Goal: Check status

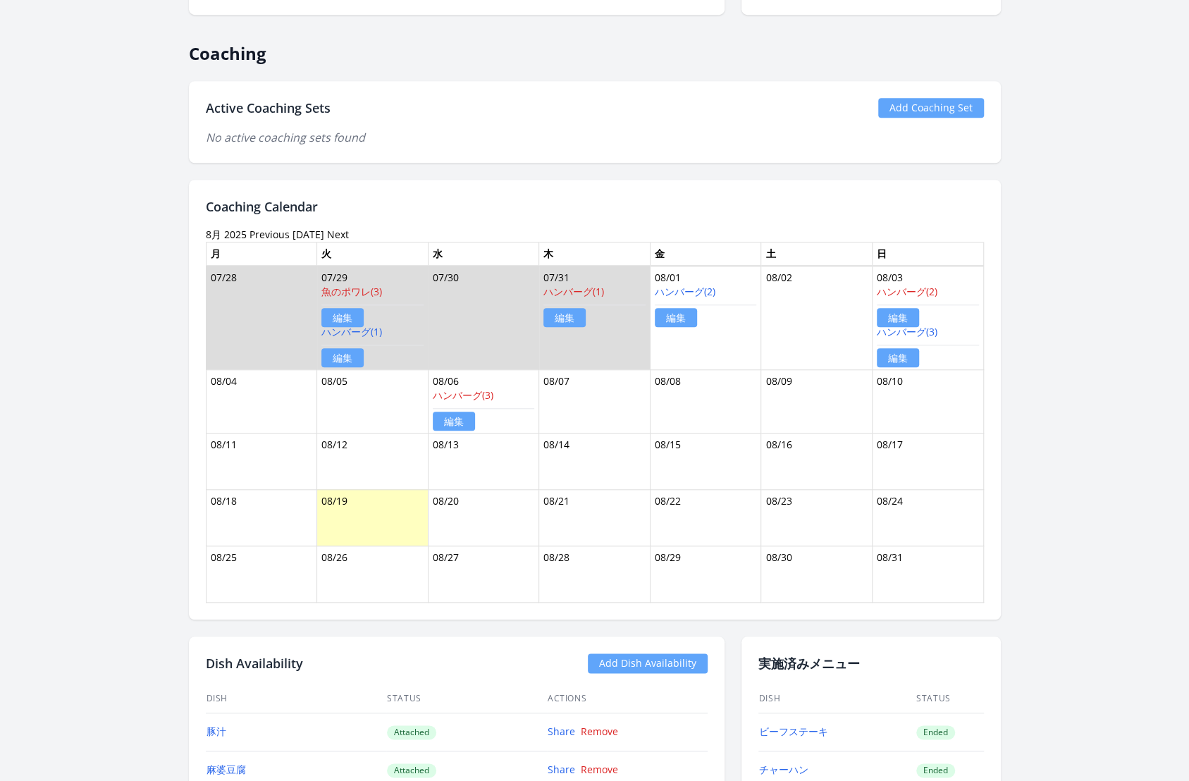
scroll to position [666, 0]
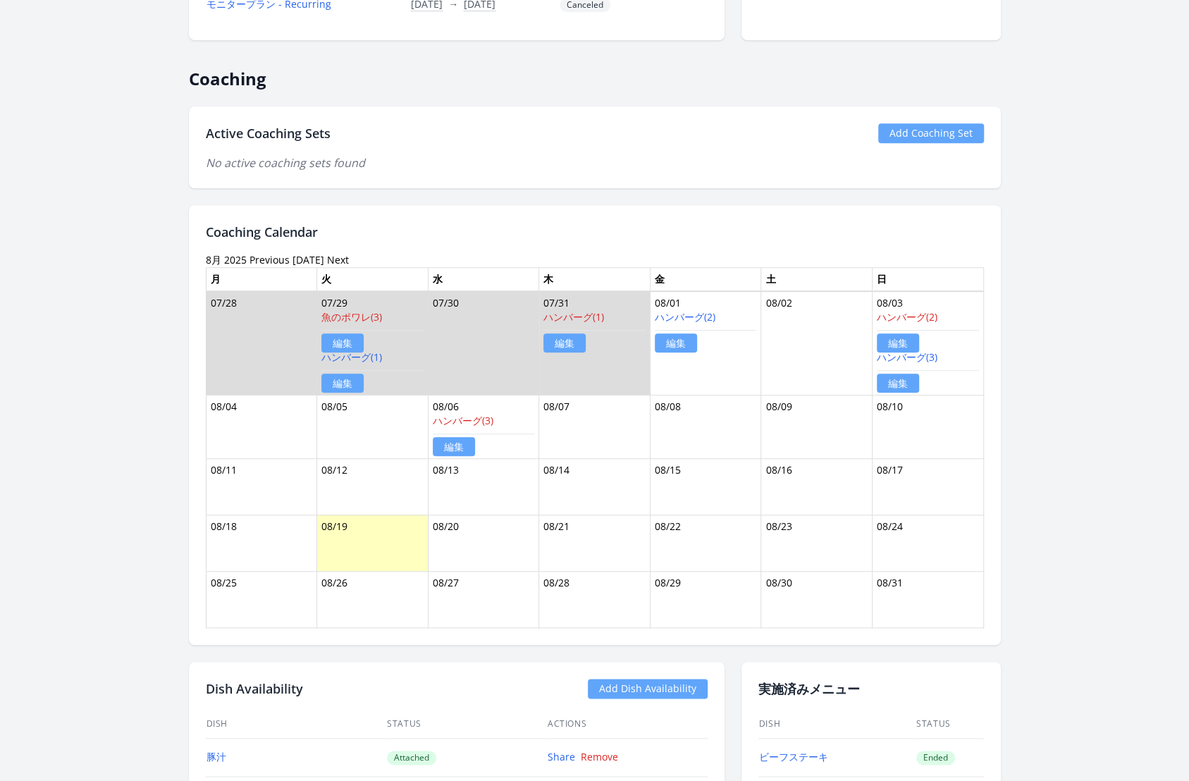
click at [252, 258] on link "Previous" at bounding box center [269, 259] width 40 height 13
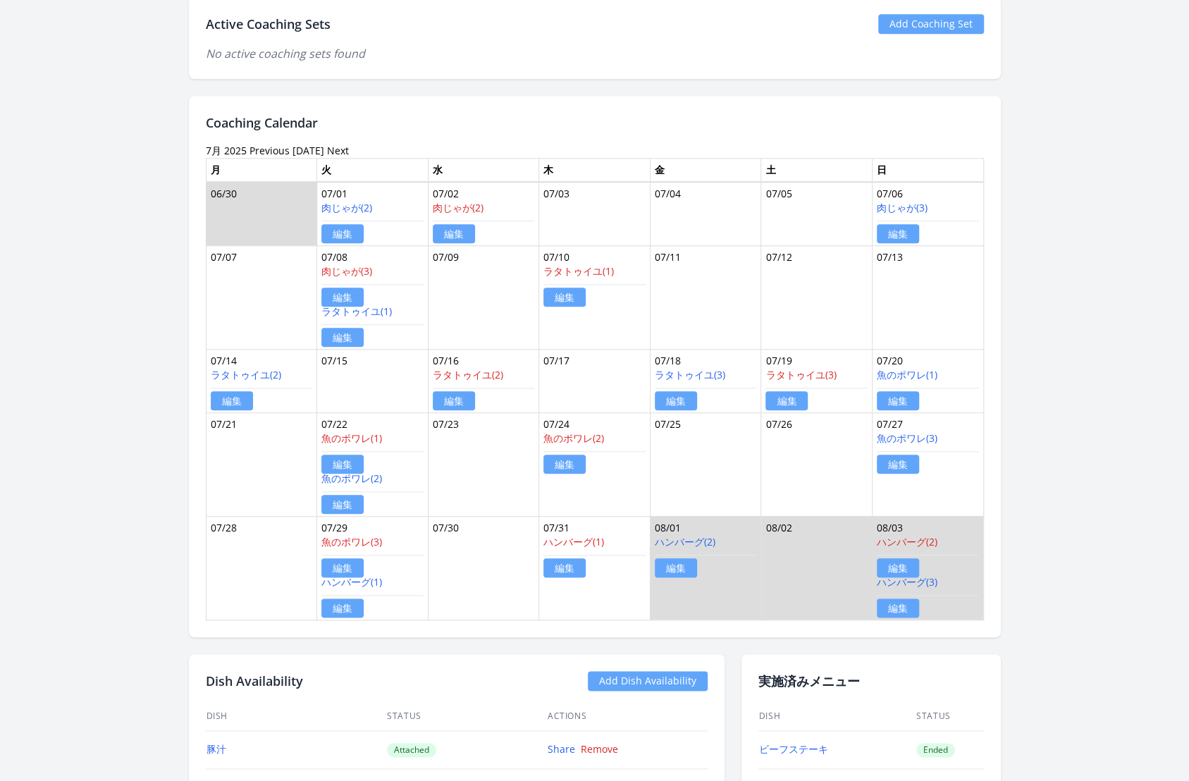
scroll to position [776, 0]
click at [268, 146] on link "Previous" at bounding box center [269, 149] width 40 height 13
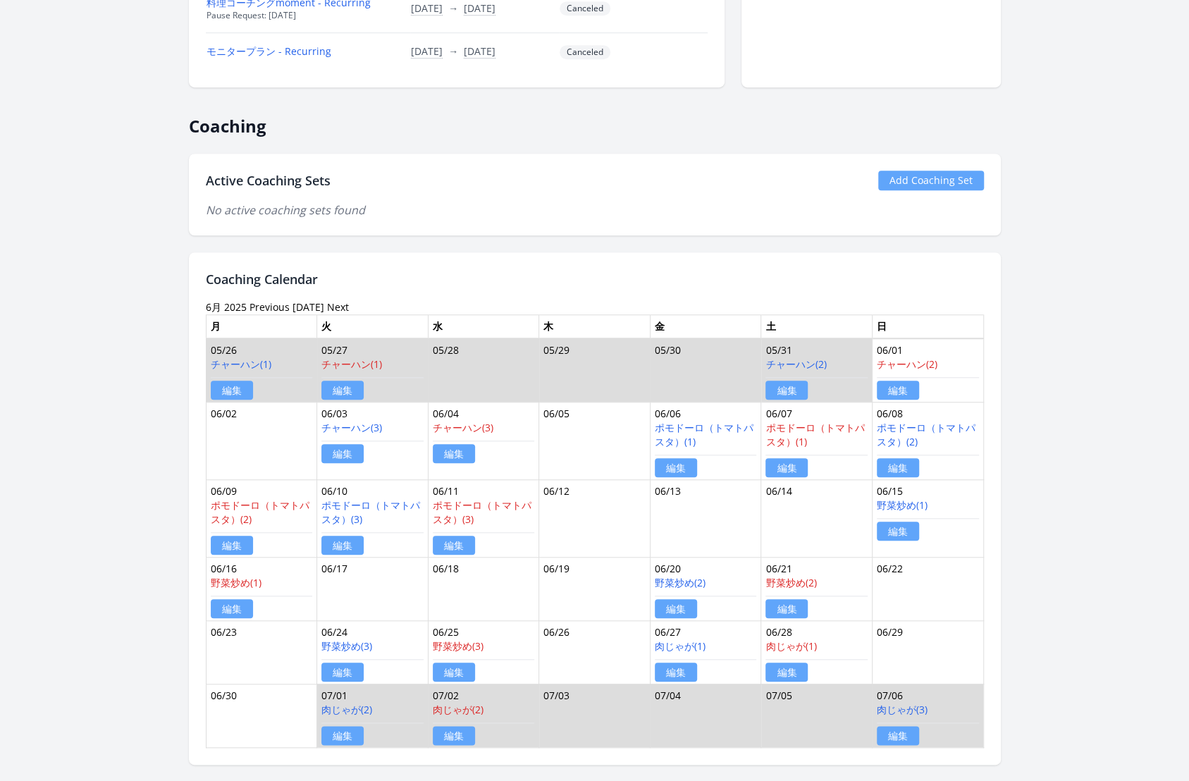
scroll to position [677, 0]
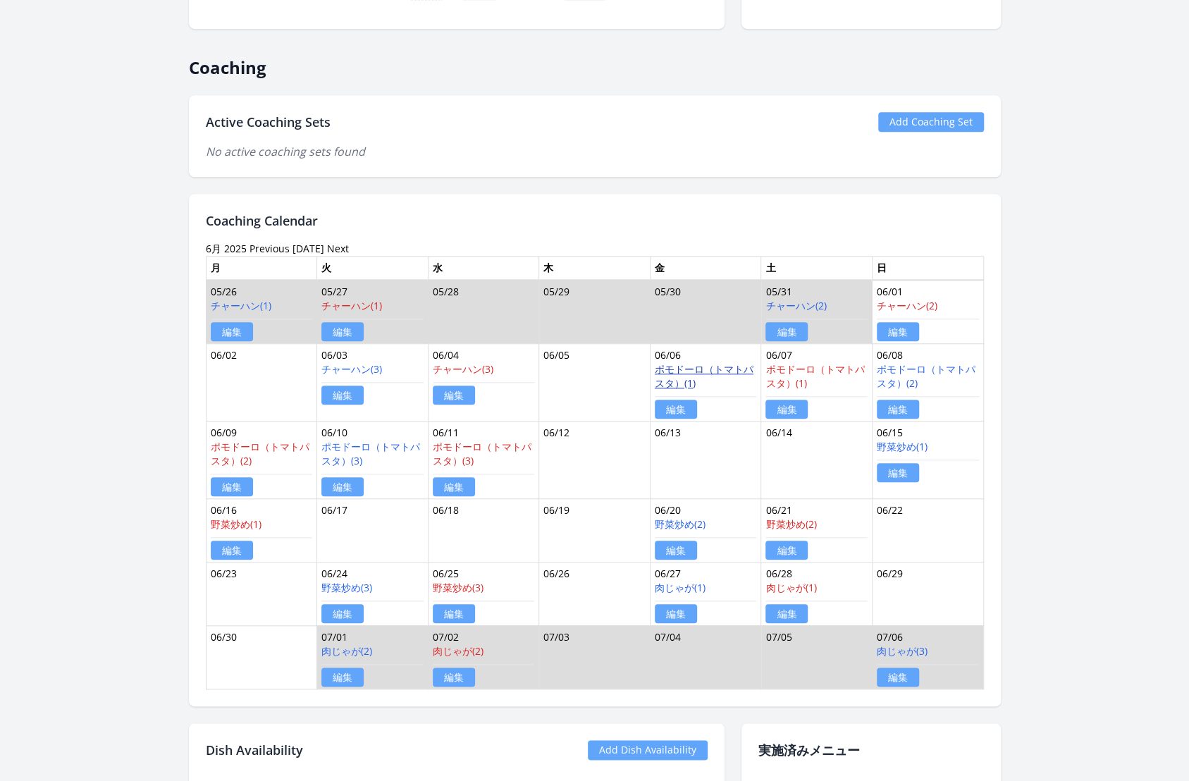
click at [684, 368] on link "ポモドーロ（トマトパスタ）(1)" at bounding box center [704, 375] width 99 height 27
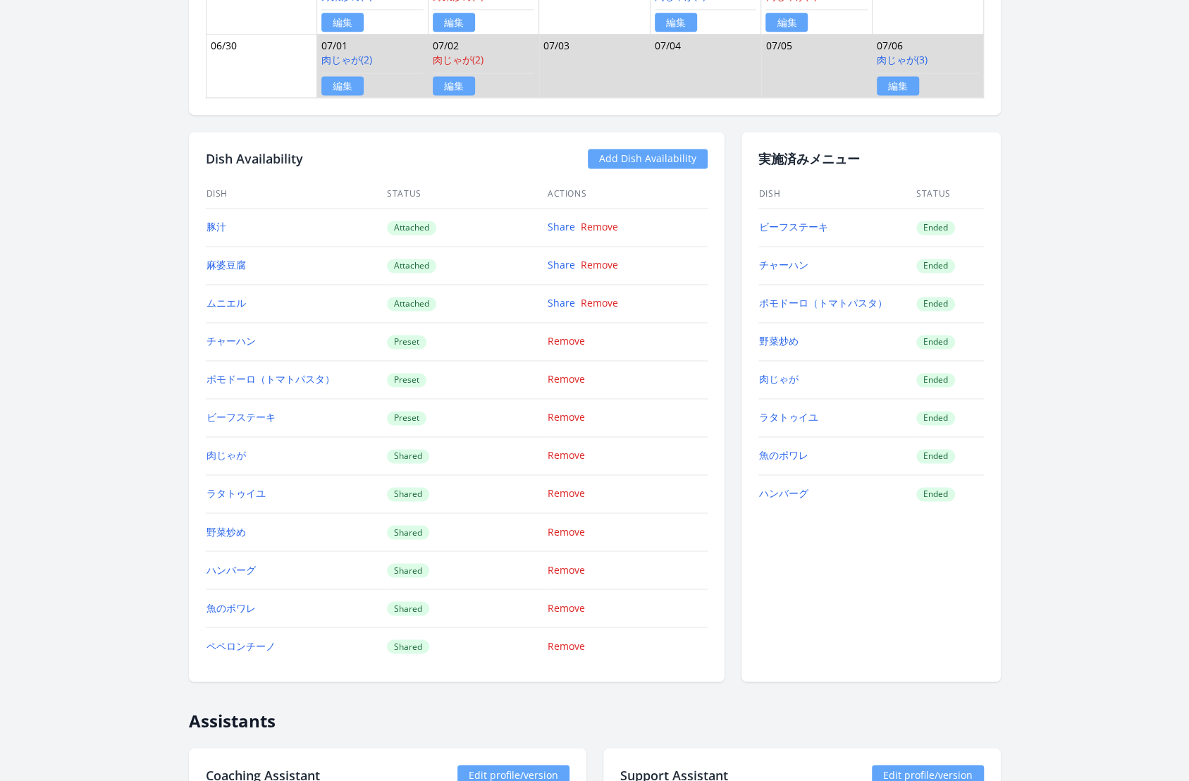
scroll to position [1280, 0]
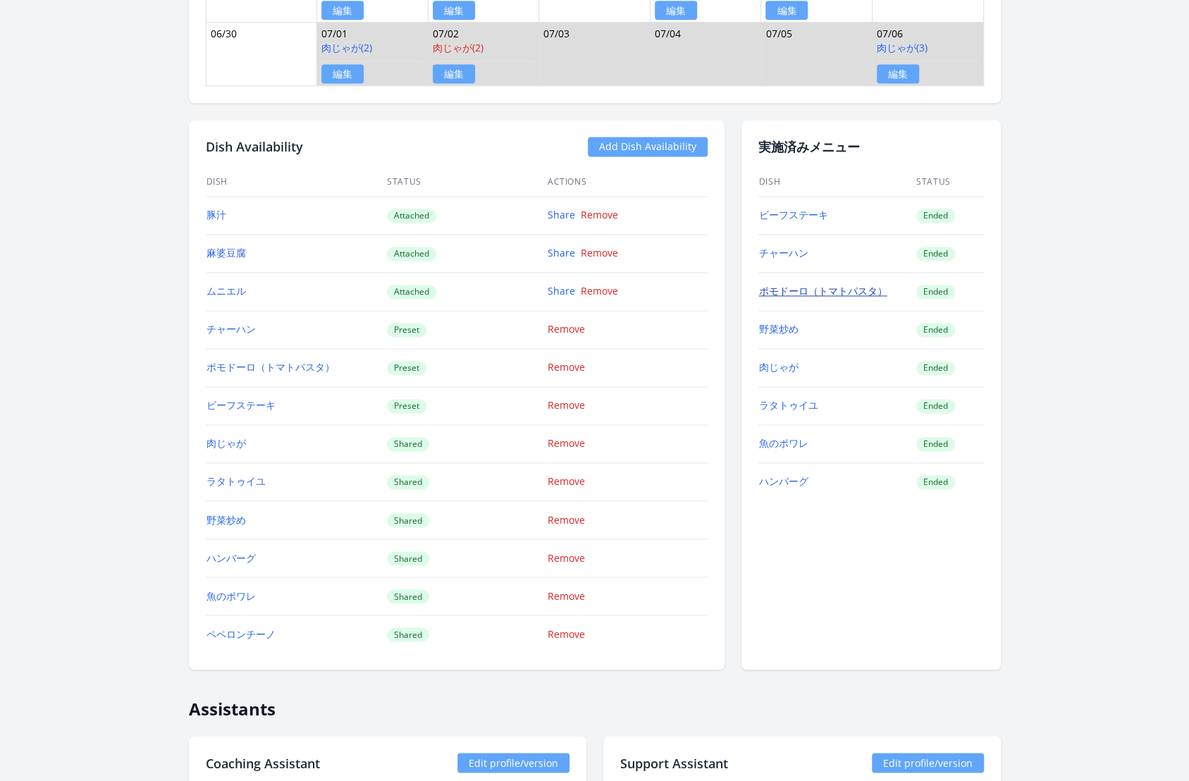
click at [798, 284] on link "ポモドーロ（トマトパスタ）" at bounding box center [823, 290] width 128 height 13
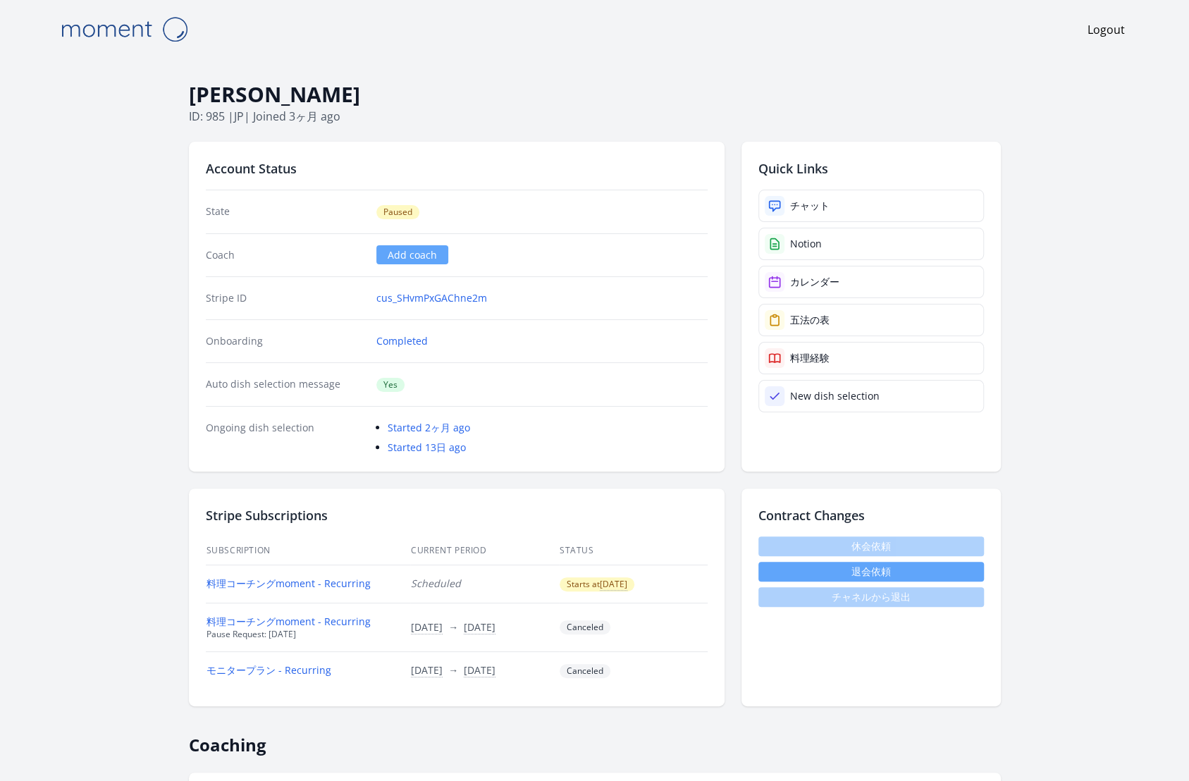
scroll to position [45, 0]
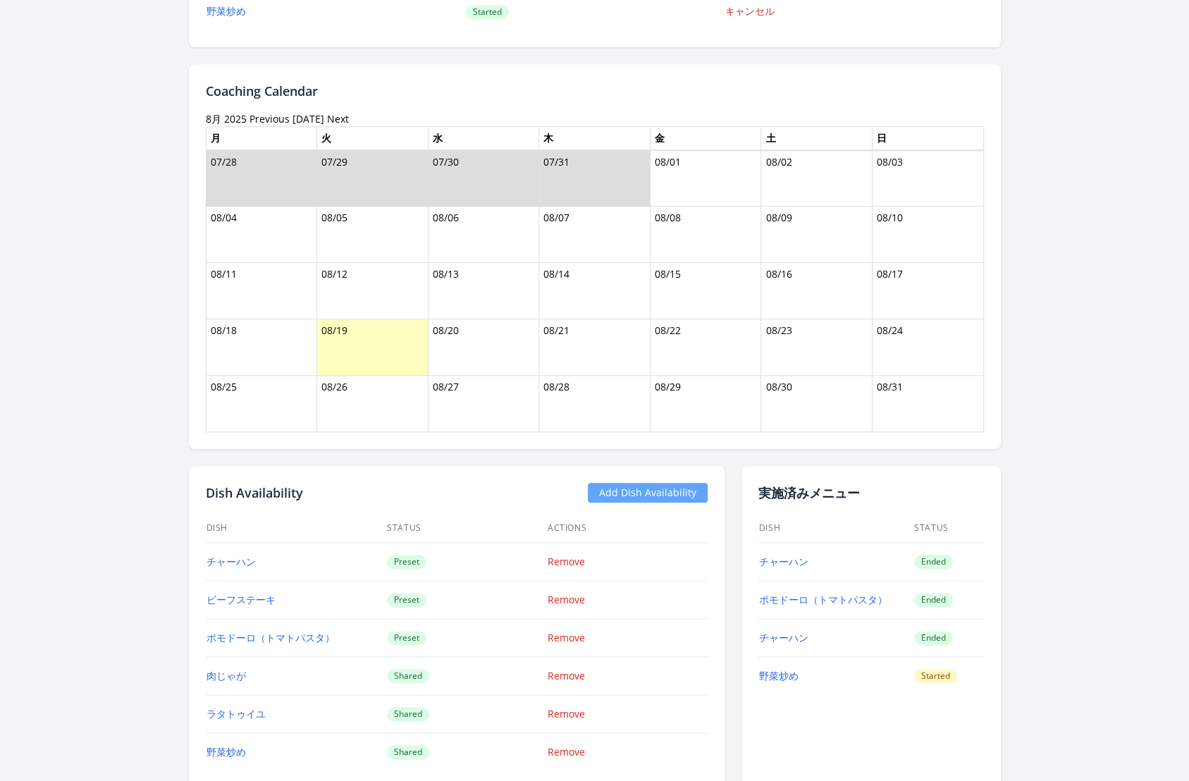
scroll to position [807, 0]
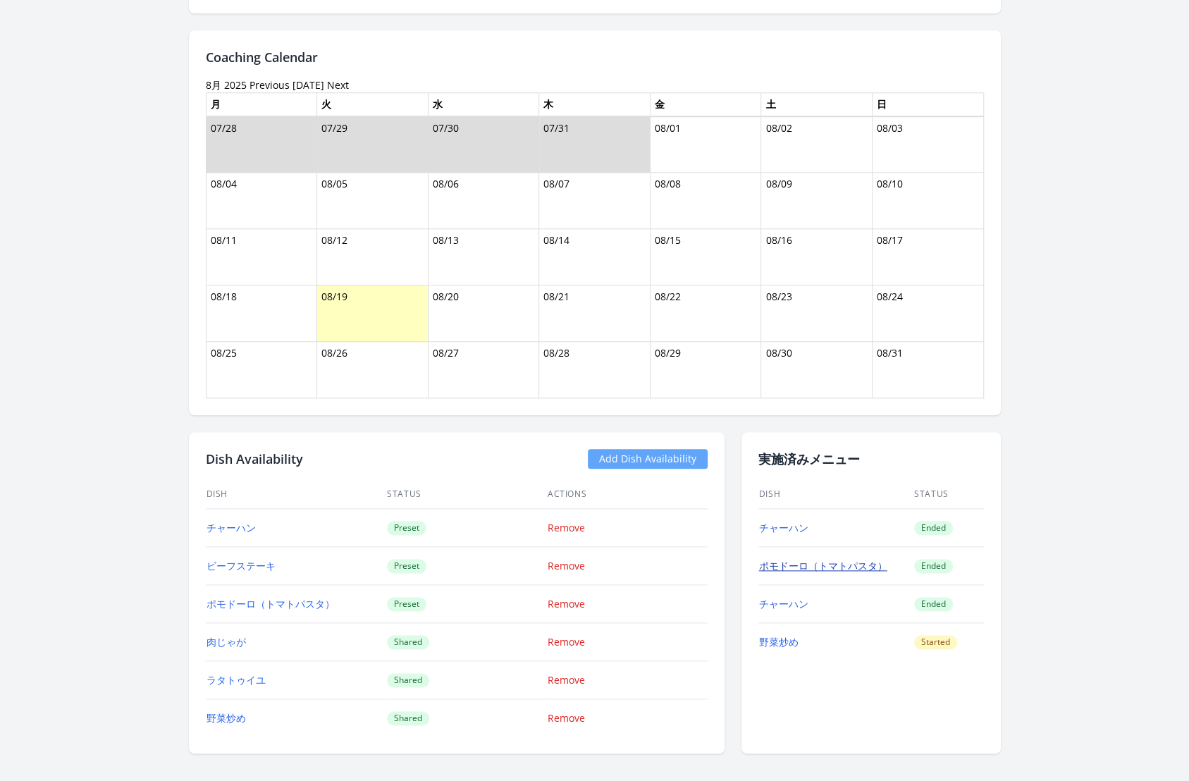
click at [810, 559] on link "ポモドーロ（トマトパスタ）" at bounding box center [823, 565] width 128 height 13
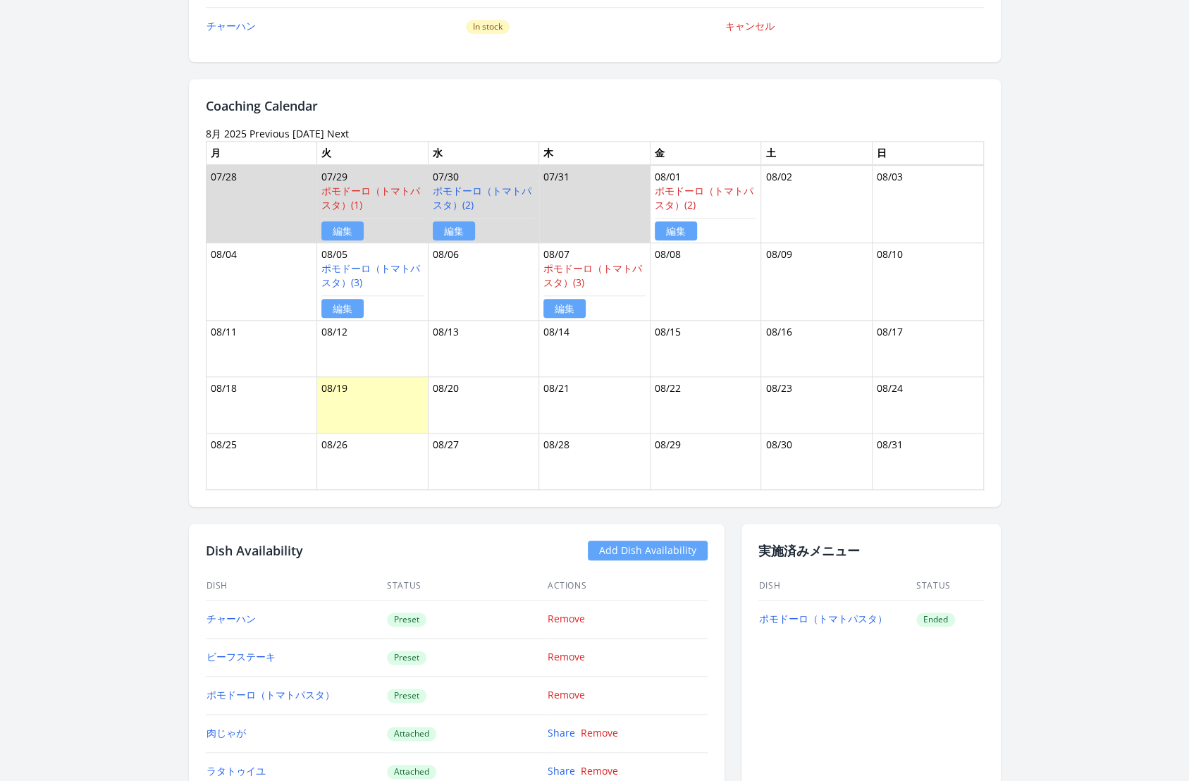
scroll to position [772, 0]
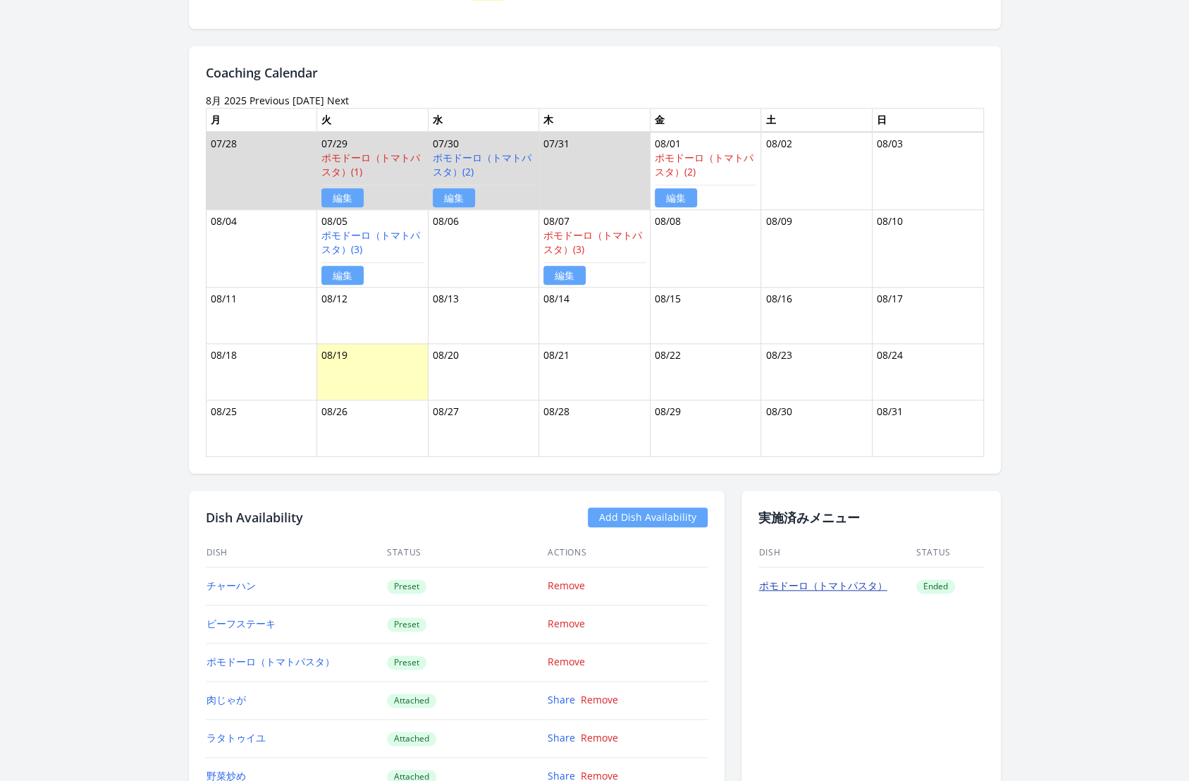
click at [831, 580] on link "ポモドーロ（トマトパスタ）" at bounding box center [823, 584] width 128 height 13
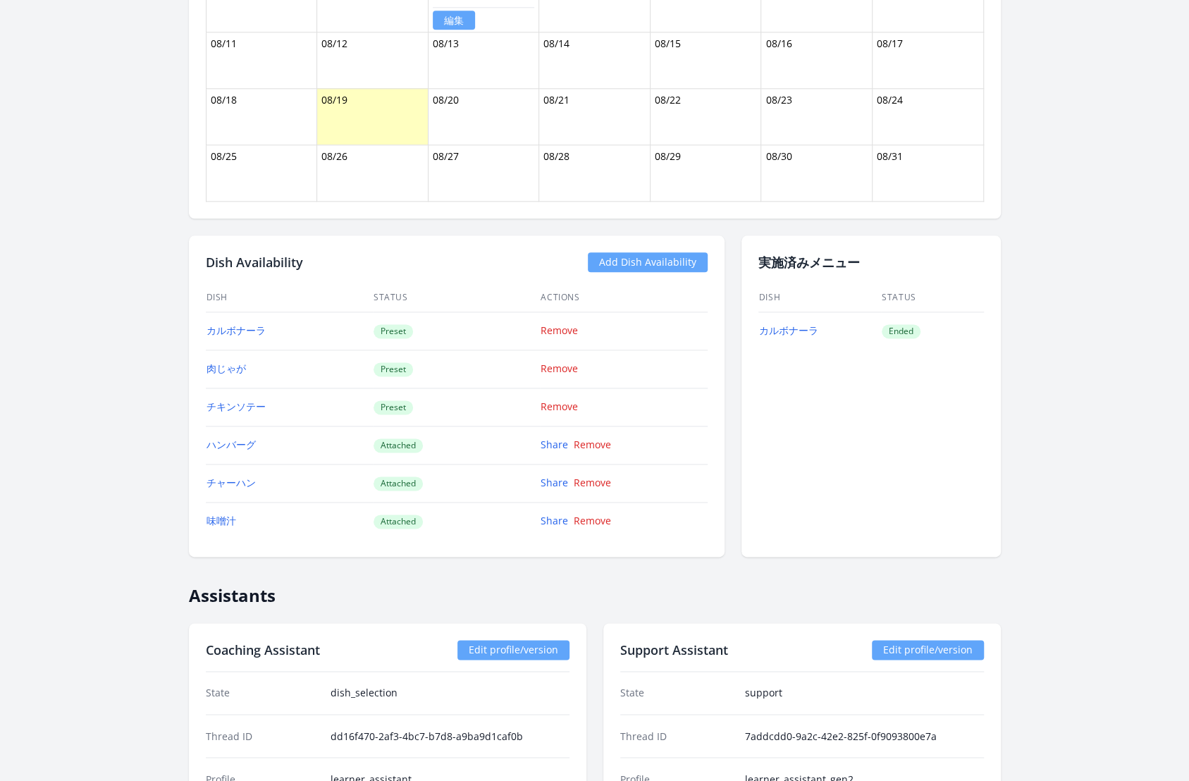
scroll to position [1054, 0]
click at [795, 324] on link "カルボナーラ" at bounding box center [788, 330] width 59 height 13
